Goal: Complete application form

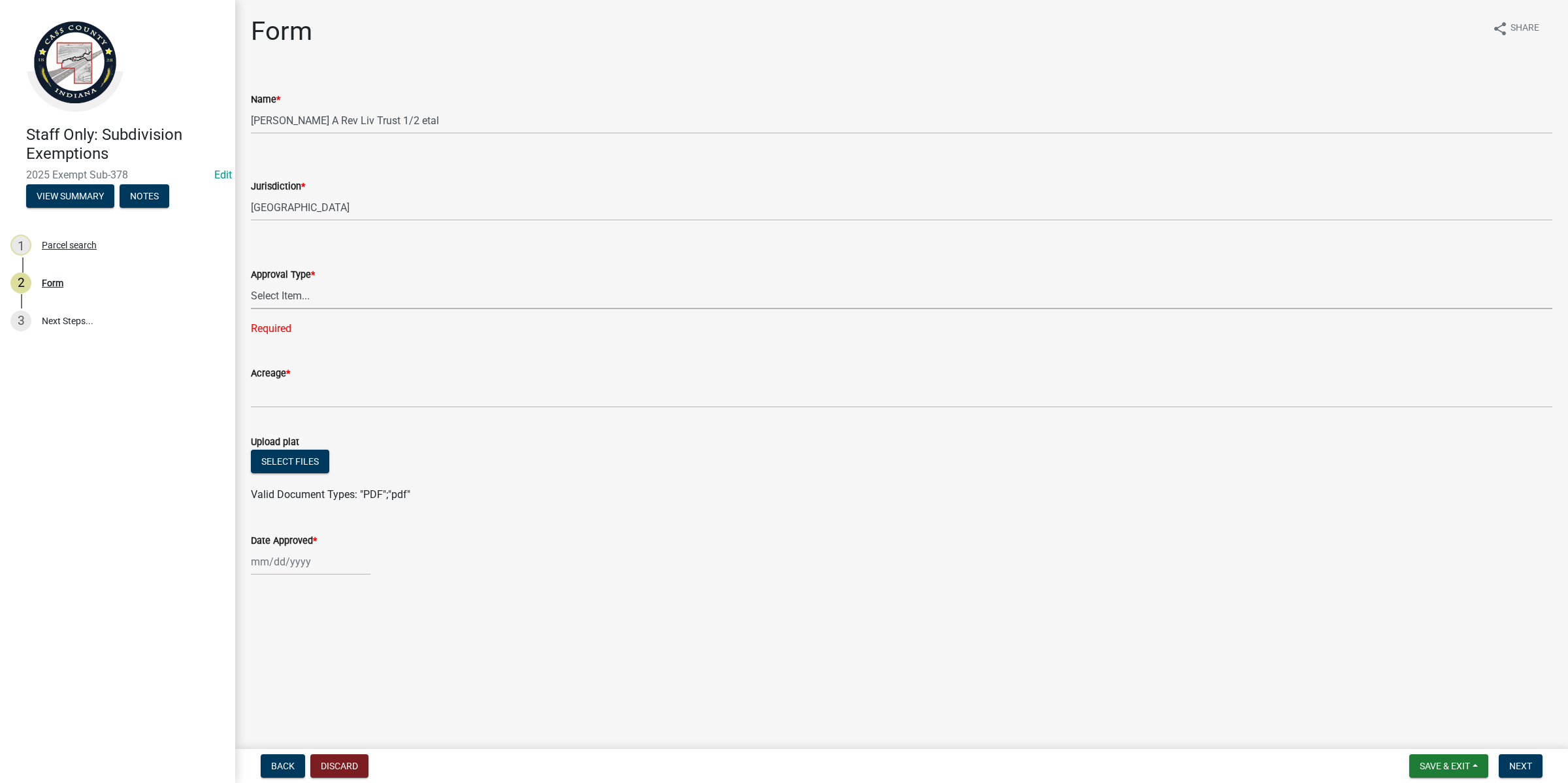
select select "6cbf9358-6b12-450d-b536-f3bc63061614"
click at [1449, 772] on button "Save & Exit" at bounding box center [1449, 766] width 79 height 24
click at [1435, 746] on button "Save & Exit" at bounding box center [1436, 732] width 104 height 32
